Goal: Task Accomplishment & Management: Use online tool/utility

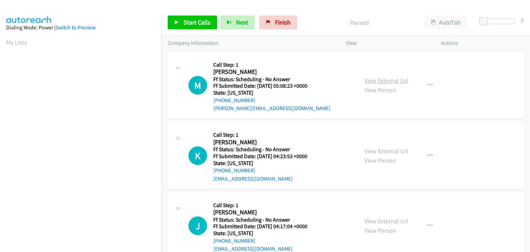
click at [385, 79] on link "View External Url" at bounding box center [386, 81] width 44 height 8
drag, startPoint x: 193, startPoint y: 21, endPoint x: 327, endPoint y: 50, distance: 137.7
click at [193, 21] on span "Start Calls" at bounding box center [197, 22] width 27 height 8
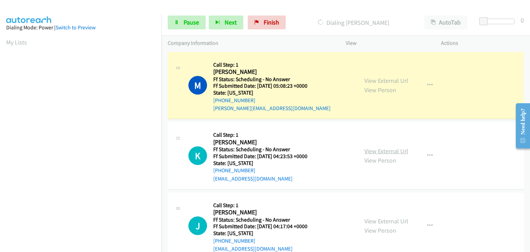
click at [391, 149] on link "View External Url" at bounding box center [386, 151] width 44 height 8
click at [389, 220] on link "View External Url" at bounding box center [386, 221] width 44 height 8
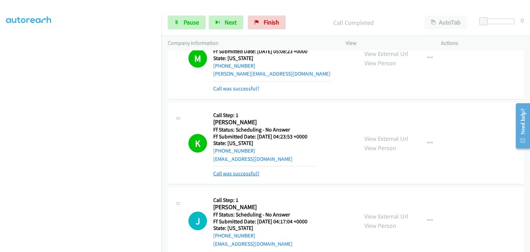
click at [242, 171] on link "Call was successful?" at bounding box center [236, 173] width 46 height 7
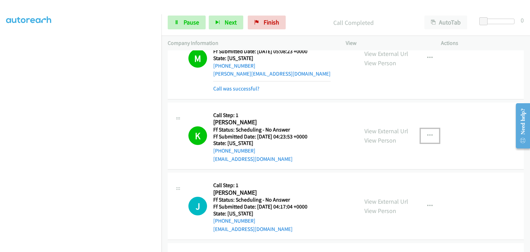
click at [429, 138] on button "button" at bounding box center [430, 136] width 19 height 14
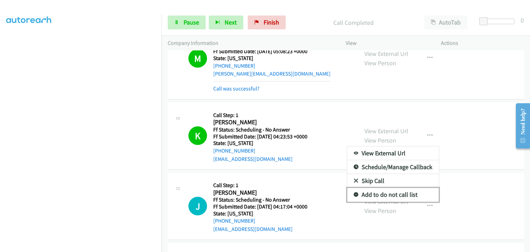
click at [387, 194] on link "Add to do not call list" at bounding box center [393, 195] width 92 height 14
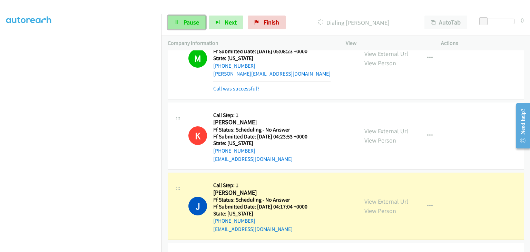
click at [178, 22] on icon at bounding box center [176, 22] width 5 height 5
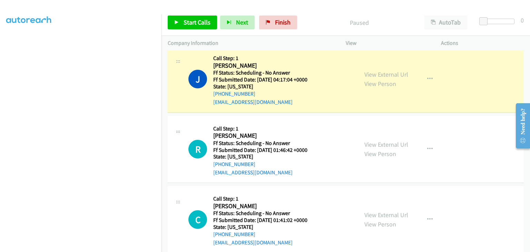
scroll to position [173, 0]
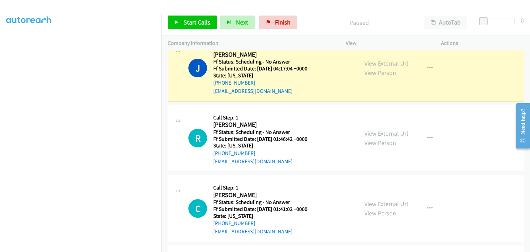
click at [372, 136] on link "View External Url" at bounding box center [386, 133] width 44 height 8
click at [399, 206] on link "View External Url" at bounding box center [386, 204] width 44 height 8
click at [115, 247] on section at bounding box center [80, 88] width 149 height 330
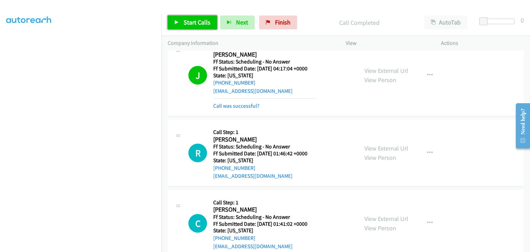
click at [197, 21] on span "Start Calls" at bounding box center [197, 22] width 27 height 8
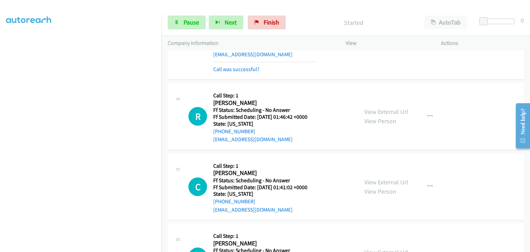
scroll to position [242, 0]
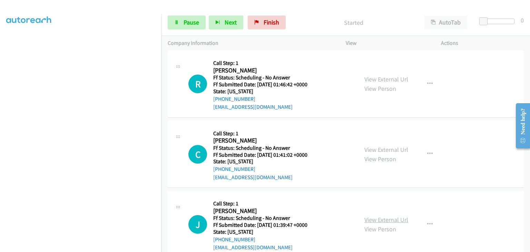
click at [381, 217] on link "View External Url" at bounding box center [386, 220] width 44 height 8
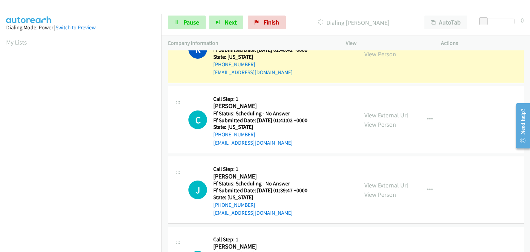
scroll to position [135, 0]
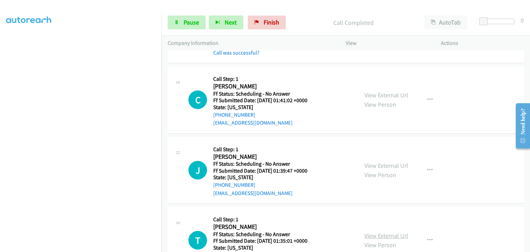
click at [373, 232] on link "View External Url" at bounding box center [386, 236] width 44 height 8
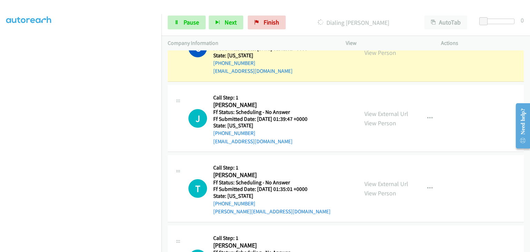
scroll to position [394, 0]
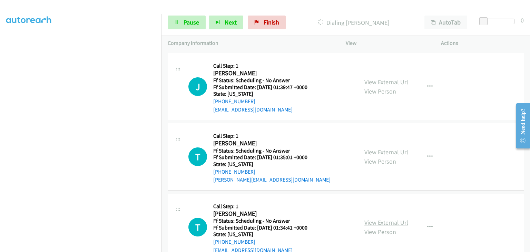
click at [380, 218] on link "View External Url" at bounding box center [386, 222] width 44 height 8
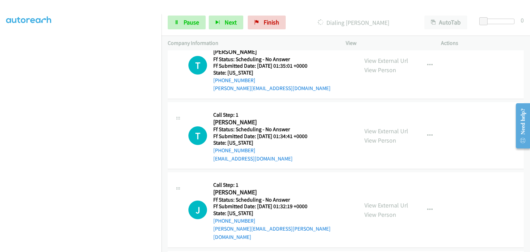
scroll to position [498, 0]
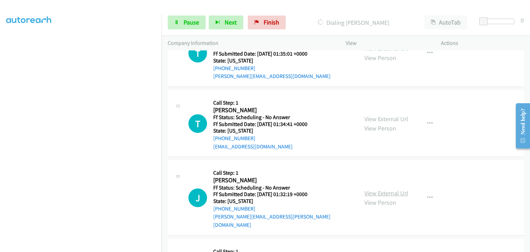
click at [374, 189] on link "View External Url" at bounding box center [386, 193] width 44 height 8
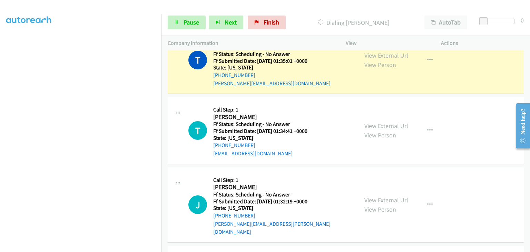
scroll to position [567, 0]
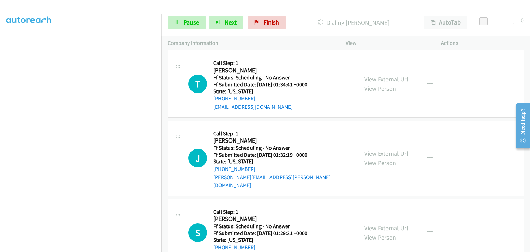
click at [389, 224] on link "View External Url" at bounding box center [386, 228] width 44 height 8
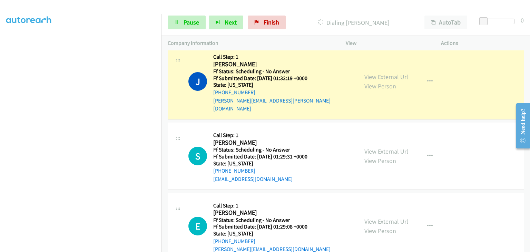
scroll to position [685, 0]
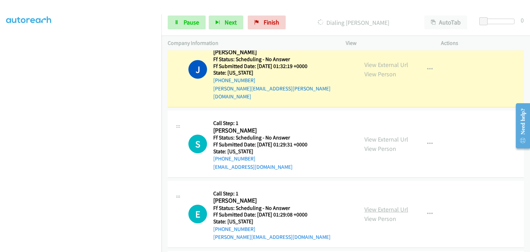
click at [380, 205] on link "View External Url" at bounding box center [386, 209] width 44 height 8
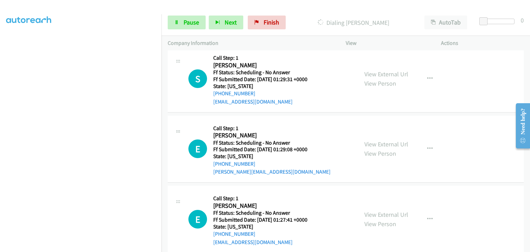
scroll to position [754, 0]
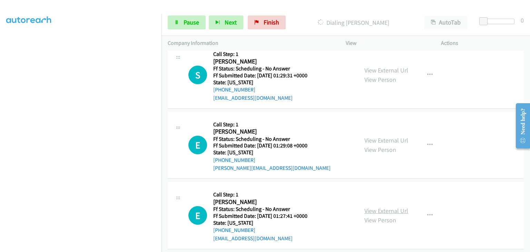
click at [382, 207] on link "View External Url" at bounding box center [386, 211] width 44 height 8
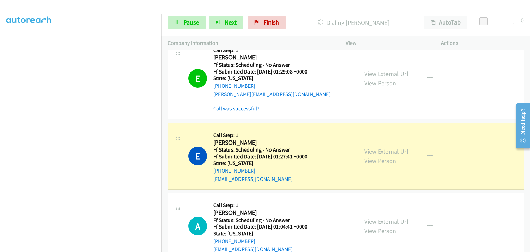
scroll to position [823, 0]
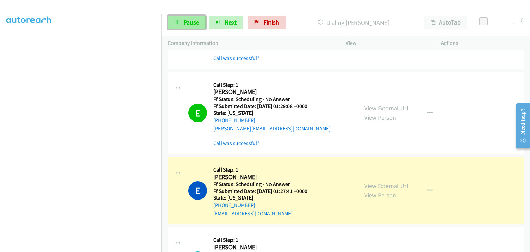
click at [188, 17] on link "Pause" at bounding box center [187, 23] width 38 height 14
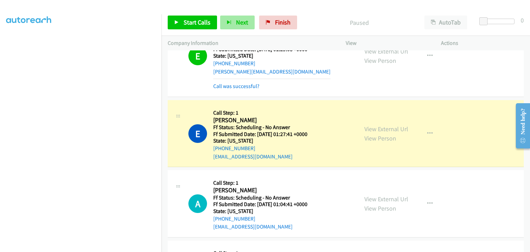
scroll to position [892, 0]
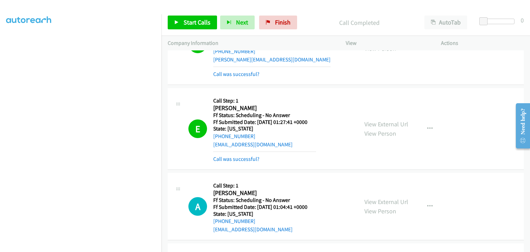
click at [248, 156] on link "Call was successful?" at bounding box center [236, 159] width 46 height 7
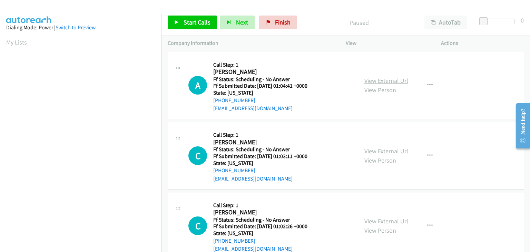
click at [364, 81] on link "View External Url" at bounding box center [386, 81] width 44 height 8
click at [393, 152] on link "View External Url" at bounding box center [386, 151] width 44 height 8
click at [386, 224] on link "View External Url" at bounding box center [386, 221] width 44 height 8
drag, startPoint x: 204, startPoint y: 24, endPoint x: 311, endPoint y: 29, distance: 107.8
click at [204, 23] on span "Start Calls" at bounding box center [197, 22] width 27 height 8
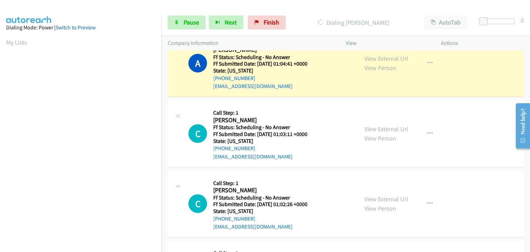
scroll to position [35, 0]
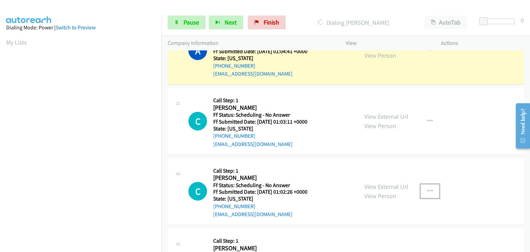
drag, startPoint x: 427, startPoint y: 189, endPoint x: 423, endPoint y: 197, distance: 8.5
click at [427, 188] on icon "button" at bounding box center [430, 191] width 6 height 6
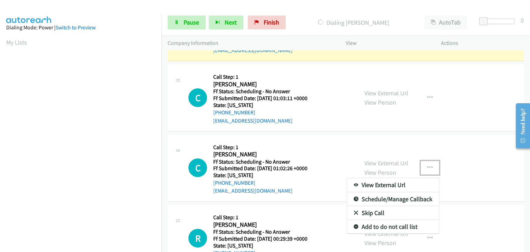
scroll to position [69, 0]
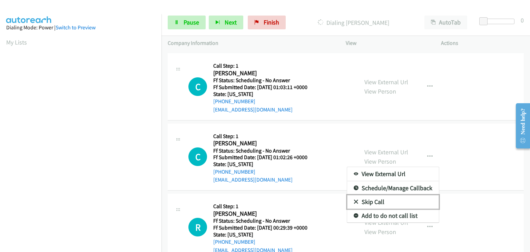
click at [382, 202] on link "Skip Call" at bounding box center [393, 202] width 92 height 14
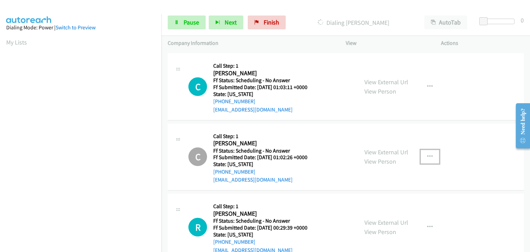
click at [428, 155] on icon "button" at bounding box center [430, 157] width 6 height 6
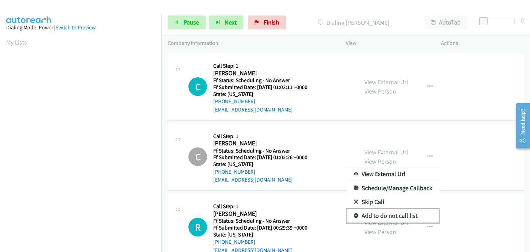
click at [399, 214] on link "Add to do not call list" at bounding box center [393, 216] width 92 height 14
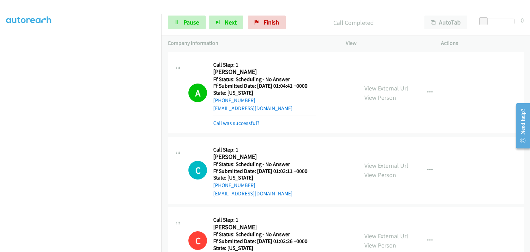
scroll to position [0, 0]
click at [196, 25] on span "Pause" at bounding box center [192, 22] width 16 height 8
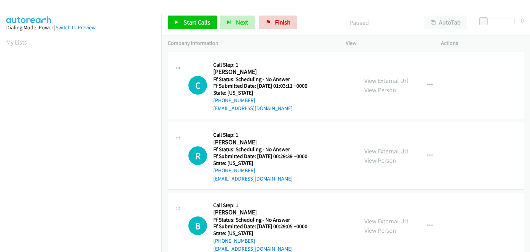
click at [377, 150] on link "View External Url" at bounding box center [386, 151] width 44 height 8
click at [199, 21] on span "Start Calls" at bounding box center [197, 22] width 27 height 8
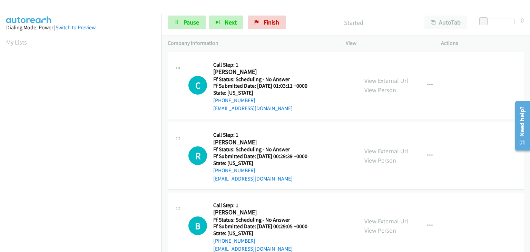
click at [391, 223] on link "View External Url" at bounding box center [386, 221] width 44 height 8
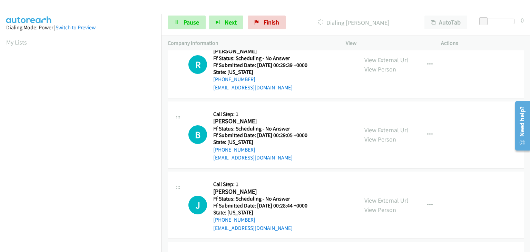
scroll to position [104, 0]
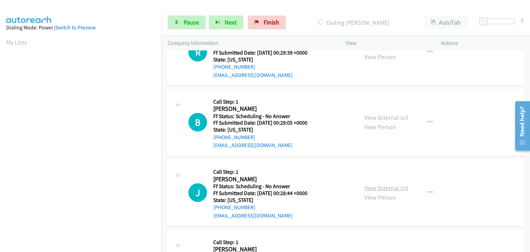
click at [381, 186] on link "View External Url" at bounding box center [386, 188] width 44 height 8
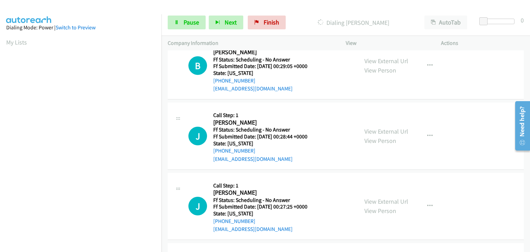
scroll to position [173, 0]
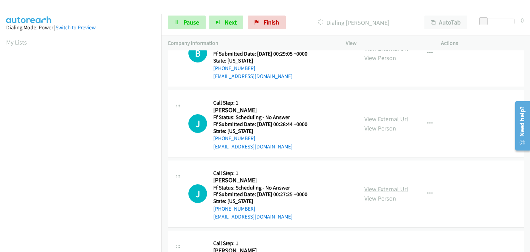
click at [380, 186] on link "View External Url" at bounding box center [386, 189] width 44 height 8
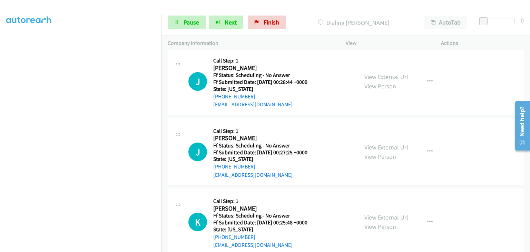
scroll to position [256, 0]
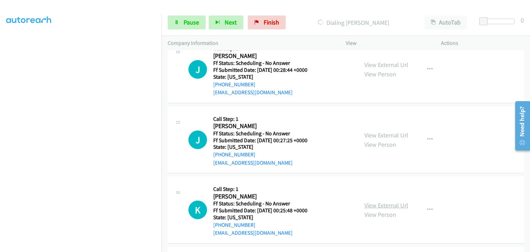
click at [370, 205] on link "View External Url" at bounding box center [386, 205] width 44 height 8
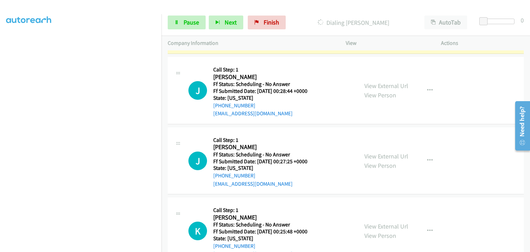
scroll to position [153, 0]
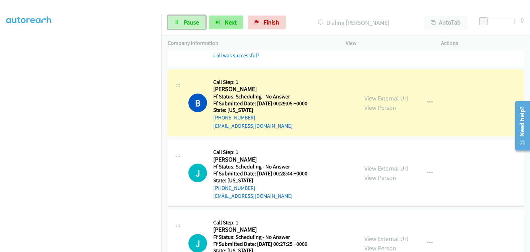
drag, startPoint x: 195, startPoint y: 21, endPoint x: 236, endPoint y: 21, distance: 41.1
click at [195, 21] on span "Pause" at bounding box center [192, 22] width 16 height 8
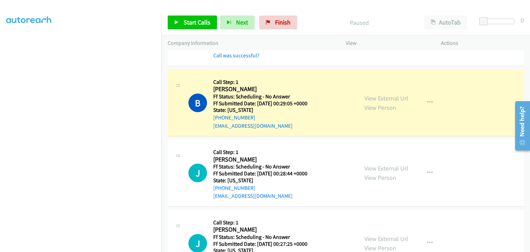
scroll to position [135, 0]
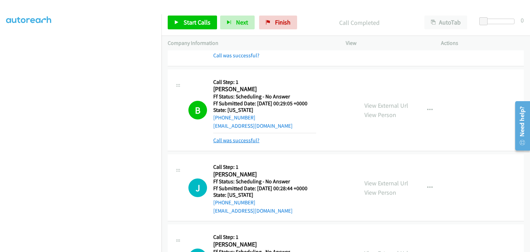
click at [247, 139] on link "Call was successful?" at bounding box center [236, 140] width 46 height 7
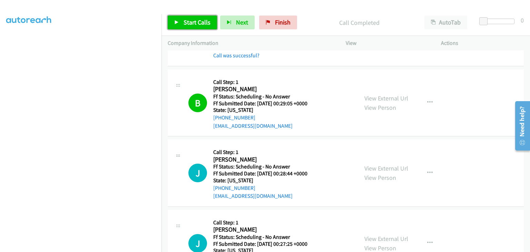
click at [184, 24] on span "Start Calls" at bounding box center [197, 22] width 27 height 8
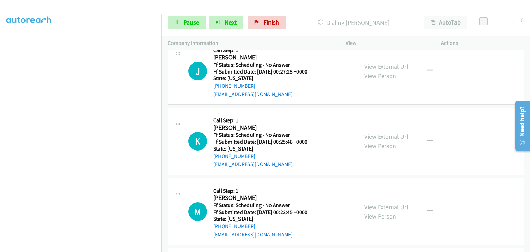
scroll to position [325, 0]
click at [370, 205] on link "View External Url" at bounding box center [386, 207] width 44 height 8
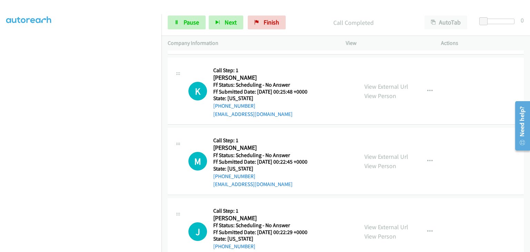
scroll to position [394, 0]
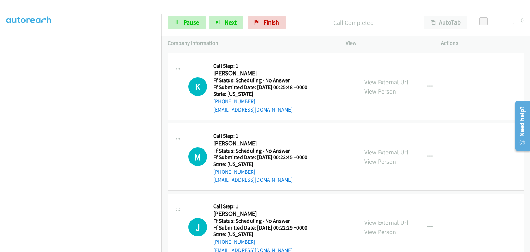
click at [390, 220] on link "View External Url" at bounding box center [386, 222] width 44 height 8
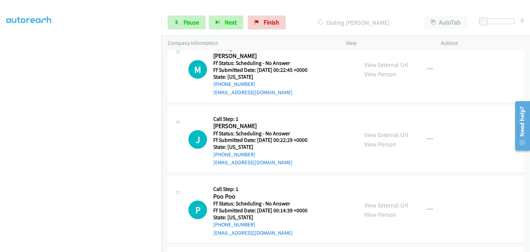
scroll to position [498, 0]
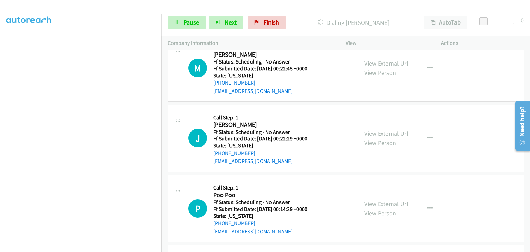
click at [381, 197] on div "View External Url View Person View External Url Email Schedule/Manage Callback …" at bounding box center [408, 208] width 101 height 55
click at [381, 200] on link "View External Url" at bounding box center [386, 204] width 44 height 8
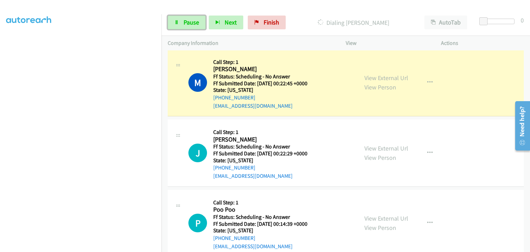
drag, startPoint x: 199, startPoint y: 25, endPoint x: 225, endPoint y: 29, distance: 26.9
click at [199, 25] on link "Pause" at bounding box center [187, 23] width 38 height 14
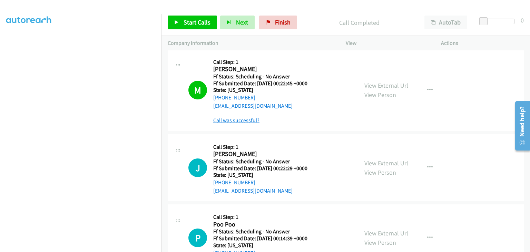
click at [234, 118] on link "Call was successful?" at bounding box center [236, 120] width 46 height 7
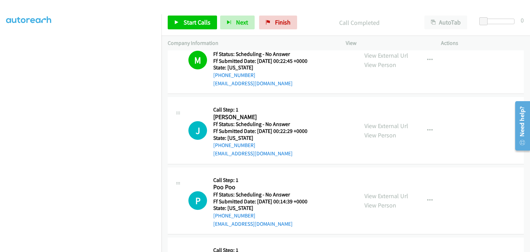
scroll to position [532, 0]
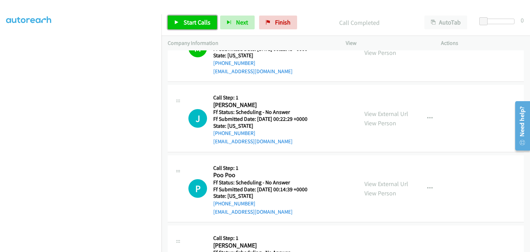
click at [188, 22] on span "Start Calls" at bounding box center [197, 22] width 27 height 8
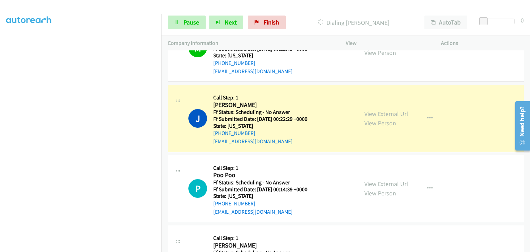
scroll to position [135, 0]
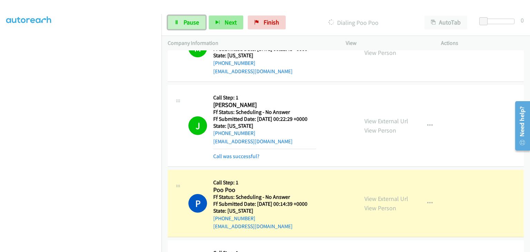
drag, startPoint x: 184, startPoint y: 22, endPoint x: 220, endPoint y: 29, distance: 36.3
click at [185, 22] on span "Pause" at bounding box center [192, 22] width 16 height 8
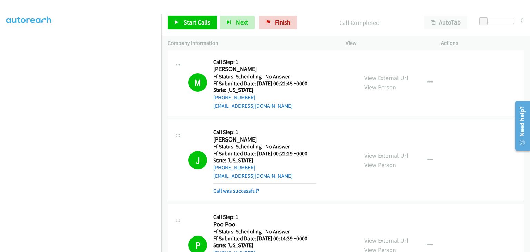
scroll to position [463, 0]
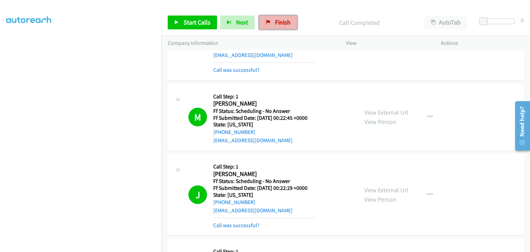
click at [275, 19] on span "Finish" at bounding box center [283, 22] width 16 height 8
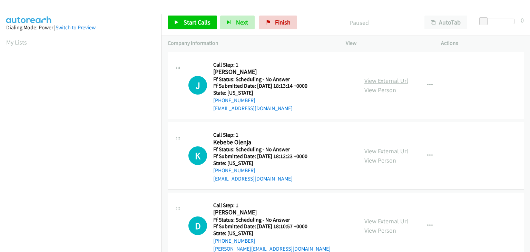
click at [366, 82] on link "View External Url" at bounding box center [386, 81] width 44 height 8
click at [206, 27] on link "Start Calls" at bounding box center [192, 23] width 49 height 14
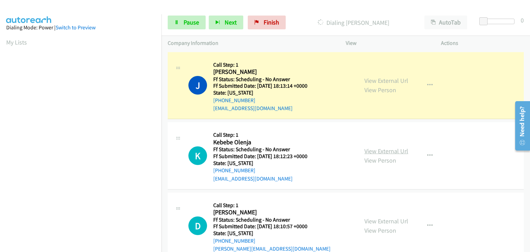
click at [366, 148] on link "View External Url" at bounding box center [386, 151] width 44 height 8
click at [373, 221] on link "View External Url" at bounding box center [386, 221] width 44 height 8
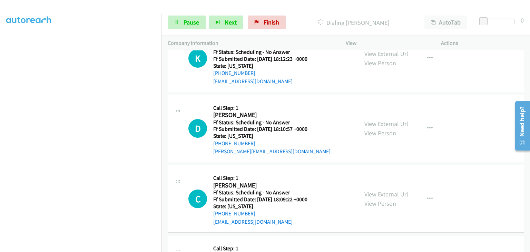
scroll to position [104, 0]
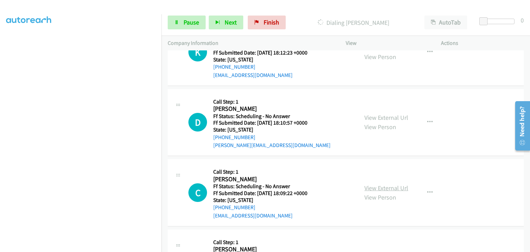
click at [369, 186] on link "View External Url" at bounding box center [386, 188] width 44 height 8
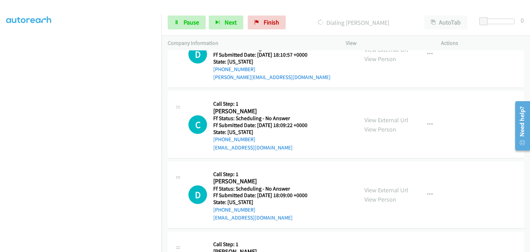
scroll to position [173, 0]
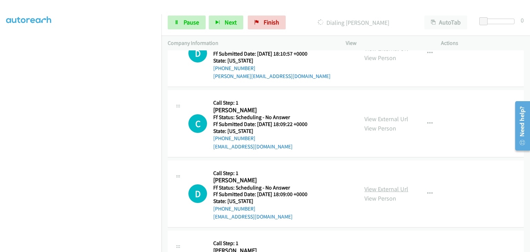
click at [381, 191] on link "View External Url" at bounding box center [386, 189] width 44 height 8
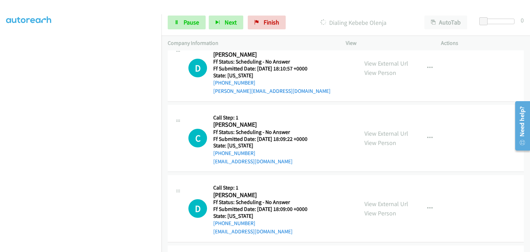
scroll to position [187, 0]
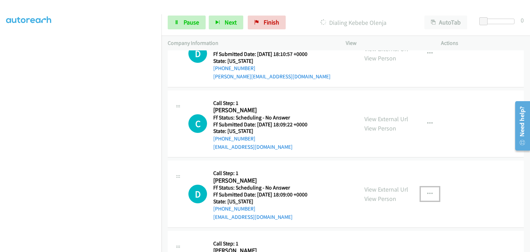
click at [427, 192] on icon "button" at bounding box center [430, 194] width 6 height 6
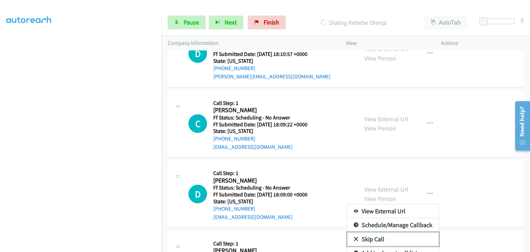
click at [380, 234] on link "Skip Call" at bounding box center [393, 239] width 92 height 14
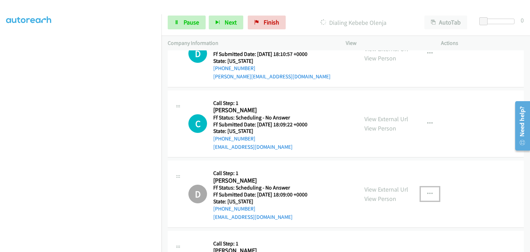
click at [427, 194] on icon "button" at bounding box center [430, 194] width 6 height 6
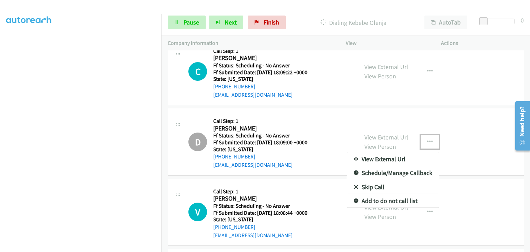
scroll to position [256, 0]
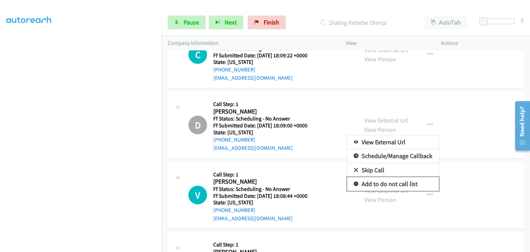
click at [380, 184] on link "Add to do not call list" at bounding box center [393, 184] width 92 height 14
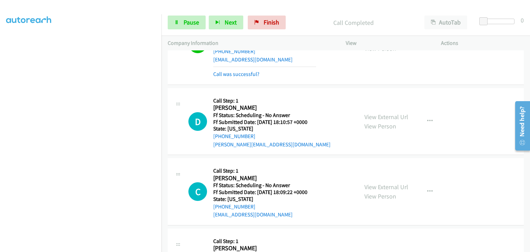
scroll to position [118, 0]
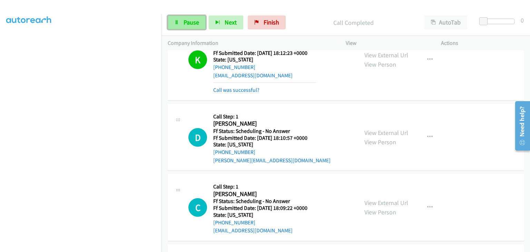
click at [202, 24] on link "Pause" at bounding box center [187, 23] width 38 height 14
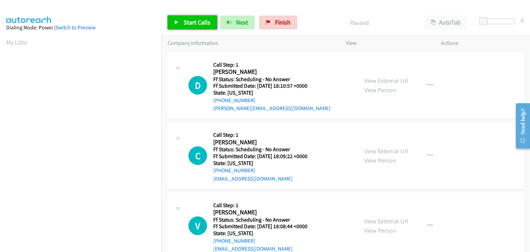
click at [196, 22] on span "Start Calls" at bounding box center [197, 22] width 27 height 8
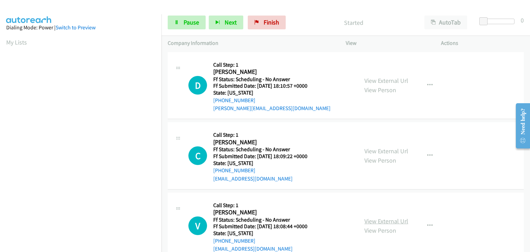
click at [381, 219] on link "View External Url" at bounding box center [386, 221] width 44 height 8
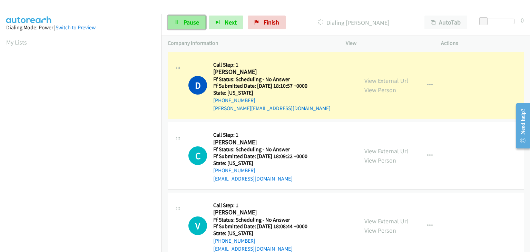
click at [188, 20] on span "Pause" at bounding box center [192, 22] width 16 height 8
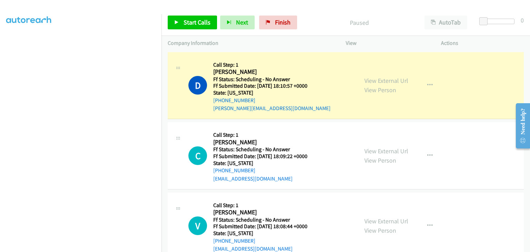
scroll to position [135, 0]
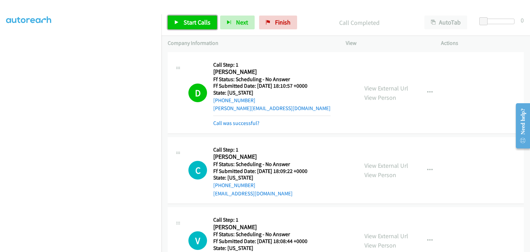
click at [209, 21] on span "Start Calls" at bounding box center [197, 22] width 27 height 8
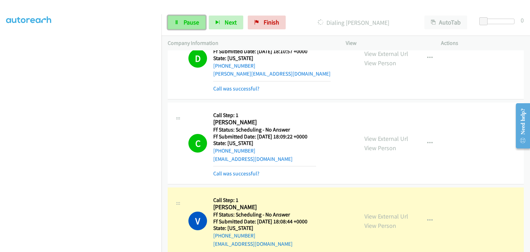
click at [197, 20] on span "Pause" at bounding box center [192, 22] width 16 height 8
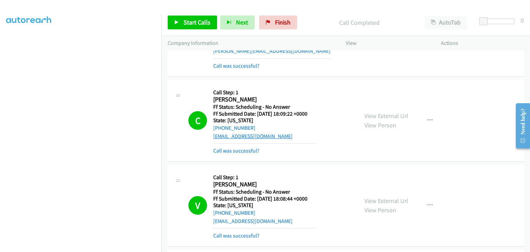
scroll to position [104, 0]
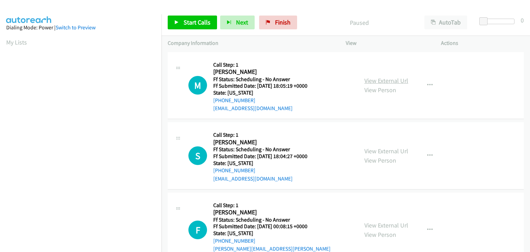
click at [371, 79] on link "View External Url" at bounding box center [386, 81] width 44 height 8
drag, startPoint x: 208, startPoint y: 25, endPoint x: 249, endPoint y: 37, distance: 42.2
click at [208, 25] on span "Start Calls" at bounding box center [197, 22] width 27 height 8
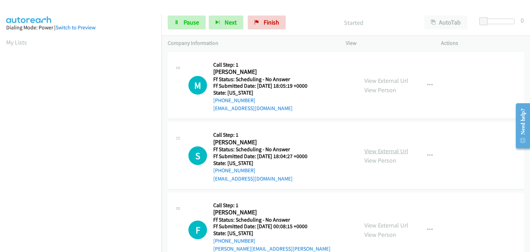
click at [382, 149] on link "View External Url" at bounding box center [386, 151] width 44 height 8
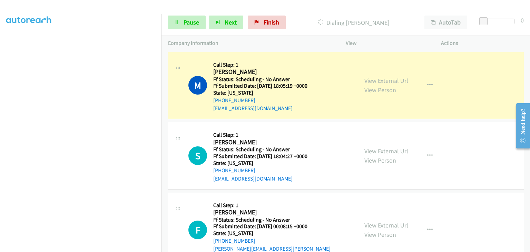
scroll to position [135, 0]
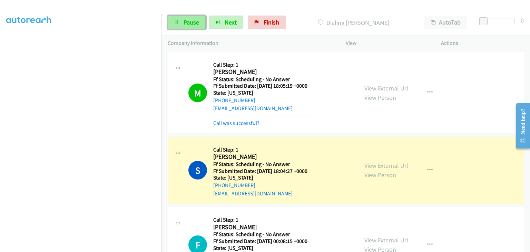
click at [195, 25] on span "Pause" at bounding box center [192, 22] width 16 height 8
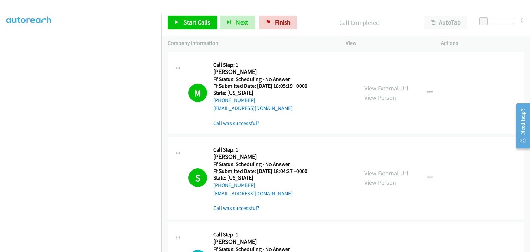
drag, startPoint x: 240, startPoint y: 208, endPoint x: 363, endPoint y: 201, distance: 123.4
click at [240, 208] on link "Call was successful?" at bounding box center [236, 208] width 46 height 7
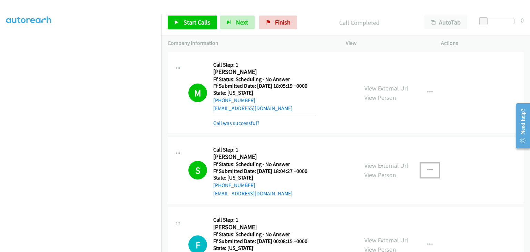
click at [424, 172] on button "button" at bounding box center [430, 170] width 19 height 14
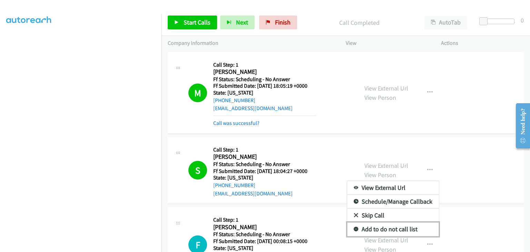
click at [379, 229] on link "Add to do not call list" at bounding box center [393, 229] width 92 height 14
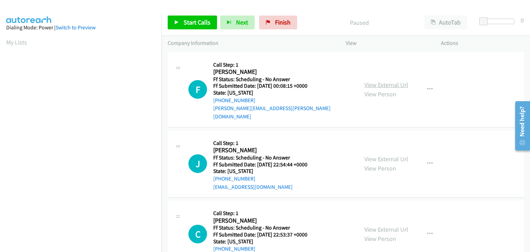
click at [371, 81] on link "View External Url" at bounding box center [386, 85] width 44 height 8
click at [180, 26] on link "Start Calls" at bounding box center [192, 23] width 49 height 14
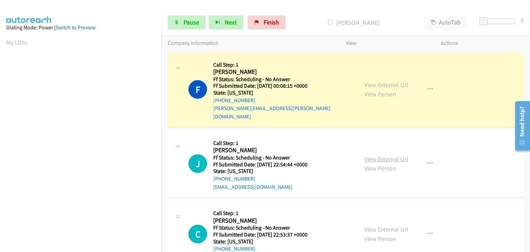
click at [378, 155] on link "View External Url" at bounding box center [386, 159] width 44 height 8
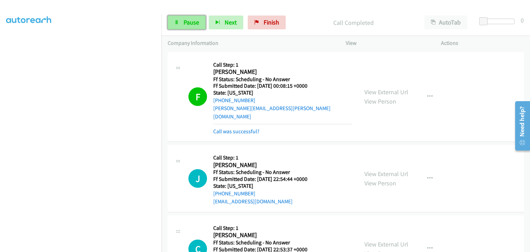
click at [189, 27] on link "Pause" at bounding box center [187, 23] width 38 height 14
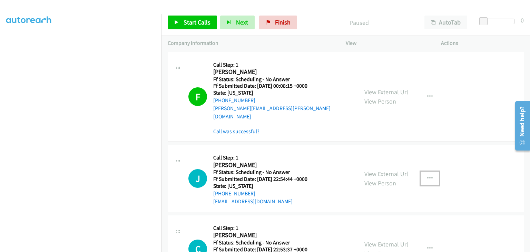
click at [428, 176] on icon "button" at bounding box center [430, 179] width 6 height 6
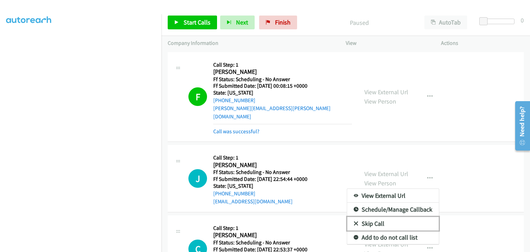
click at [385, 217] on link "Skip Call" at bounding box center [393, 224] width 92 height 14
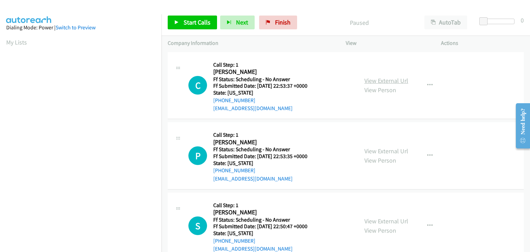
click at [391, 79] on link "View External Url" at bounding box center [386, 81] width 44 height 8
click at [182, 20] on link "Start Calls" at bounding box center [192, 23] width 49 height 14
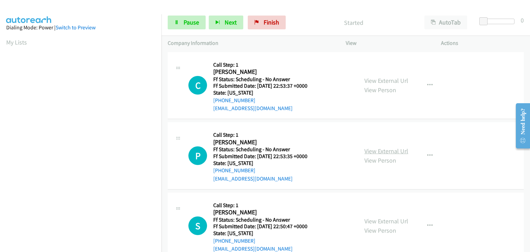
click at [372, 149] on link "View External Url" at bounding box center [386, 151] width 44 height 8
click at [392, 223] on link "View External Url" at bounding box center [386, 221] width 44 height 8
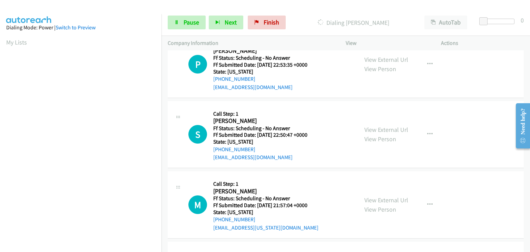
scroll to position [104, 0]
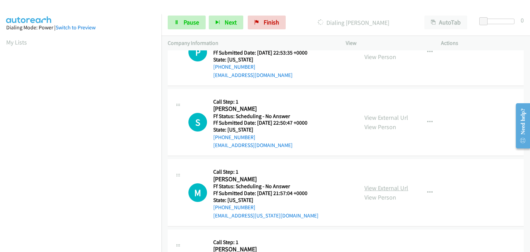
click at [373, 186] on link "View External Url" at bounding box center [386, 188] width 44 height 8
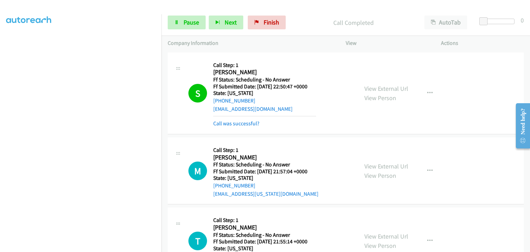
scroll to position [173, 0]
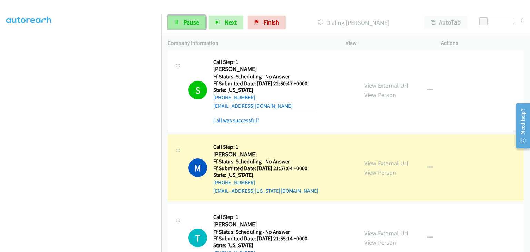
click at [198, 24] on span "Pause" at bounding box center [192, 22] width 16 height 8
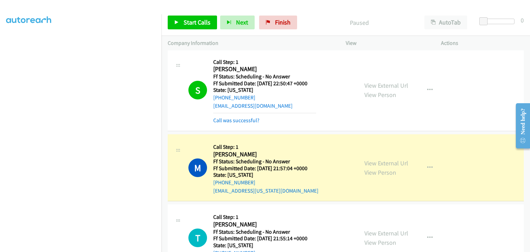
scroll to position [135, 0]
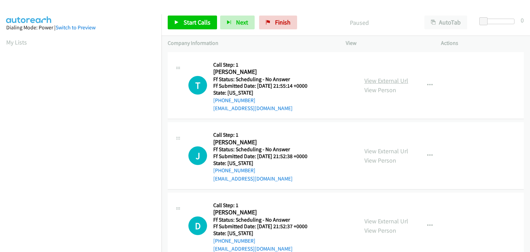
click at [371, 78] on link "View External Url" at bounding box center [386, 81] width 44 height 8
drag, startPoint x: 205, startPoint y: 27, endPoint x: 210, endPoint y: 27, distance: 4.8
click at [205, 27] on link "Start Calls" at bounding box center [192, 23] width 49 height 14
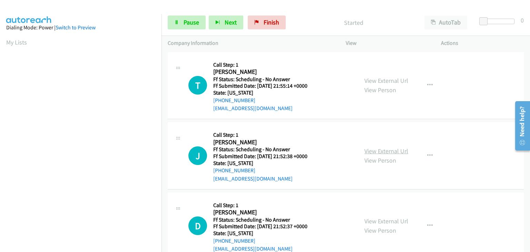
click at [370, 149] on link "View External Url" at bounding box center [386, 151] width 44 height 8
click at [376, 219] on link "View External Url" at bounding box center [386, 221] width 44 height 8
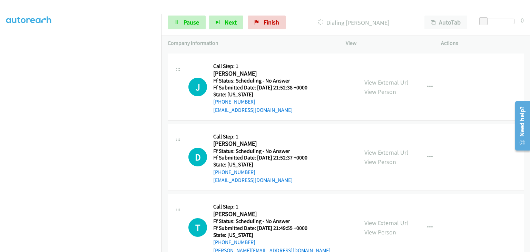
scroll to position [69, 0]
click at [378, 219] on link "View External Url" at bounding box center [386, 222] width 44 height 8
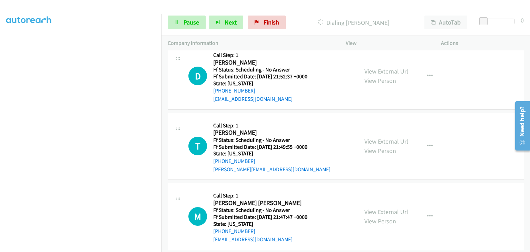
scroll to position [173, 0]
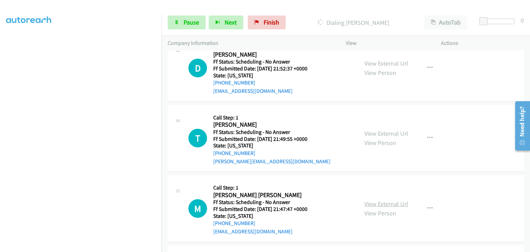
click at [381, 202] on link "View External Url" at bounding box center [386, 204] width 44 height 8
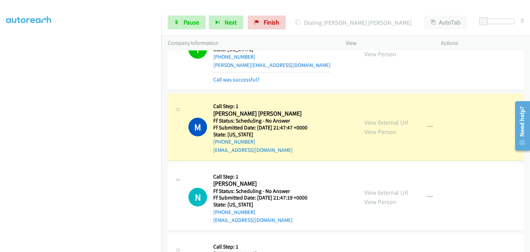
scroll to position [311, 0]
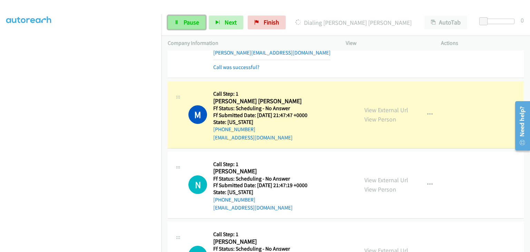
click at [197, 29] on link "Pause" at bounding box center [187, 23] width 38 height 14
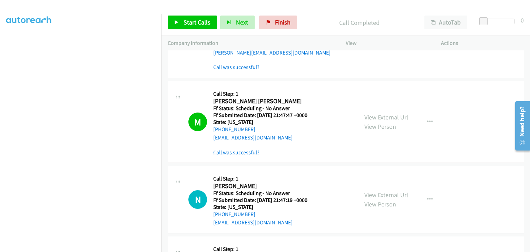
click at [253, 149] on link "Call was successful?" at bounding box center [236, 152] width 46 height 7
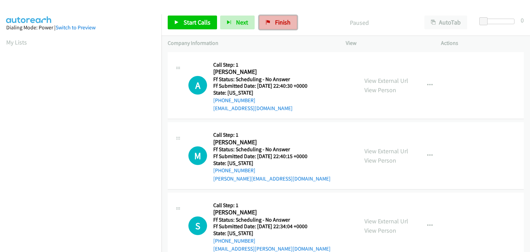
click at [277, 20] on span "Finish" at bounding box center [283, 22] width 16 height 8
